Goal: Task Accomplishment & Management: Use online tool/utility

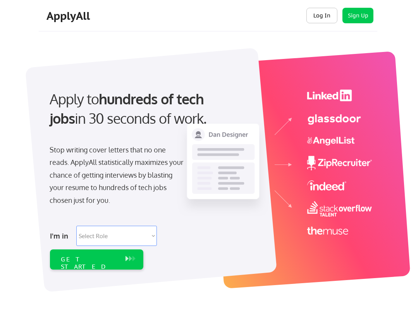
click at [313, 9] on button "Log In" at bounding box center [322, 16] width 31 height 16
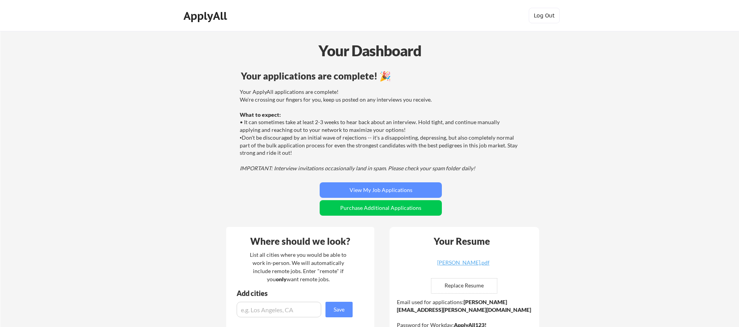
click at [371, 104] on div "Your ApplyAll applications are complete! We're crossing our fingers for you, ke…" at bounding box center [380, 130] width 280 height 84
click at [223, 17] on div "ApplyAll" at bounding box center [206, 15] width 46 height 13
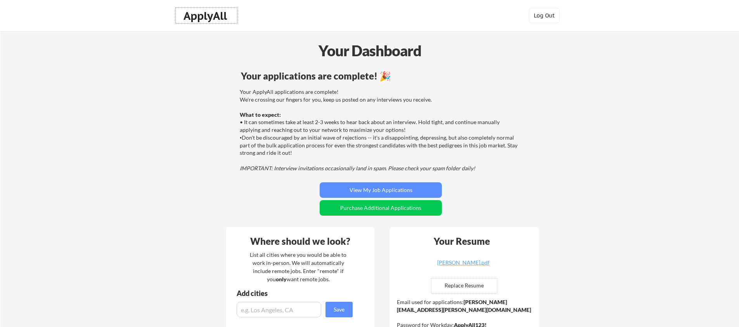
drag, startPoint x: 129, startPoint y: 33, endPoint x: 131, endPoint y: 11, distance: 22.2
drag, startPoint x: 216, startPoint y: 19, endPoint x: 212, endPoint y: 17, distance: 4.0
click at [213, 18] on div "ApplyAll" at bounding box center [206, 15] width 46 height 13
click at [212, 17] on div "ApplyAll" at bounding box center [206, 15] width 46 height 13
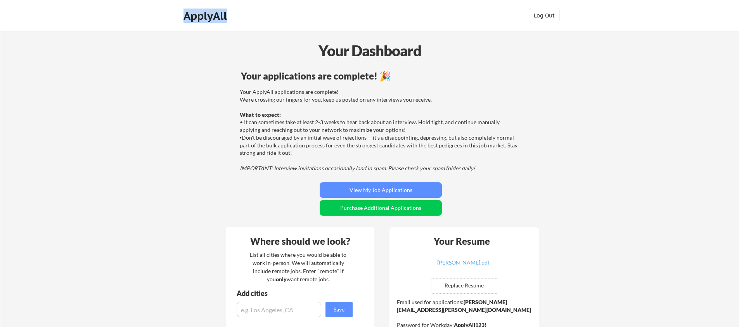
click at [211, 18] on div "ApplyAll" at bounding box center [206, 15] width 46 height 13
click at [275, 48] on div "Your Dashboard" at bounding box center [370, 51] width 738 height 22
